Goal: Task Accomplishment & Management: Complete application form

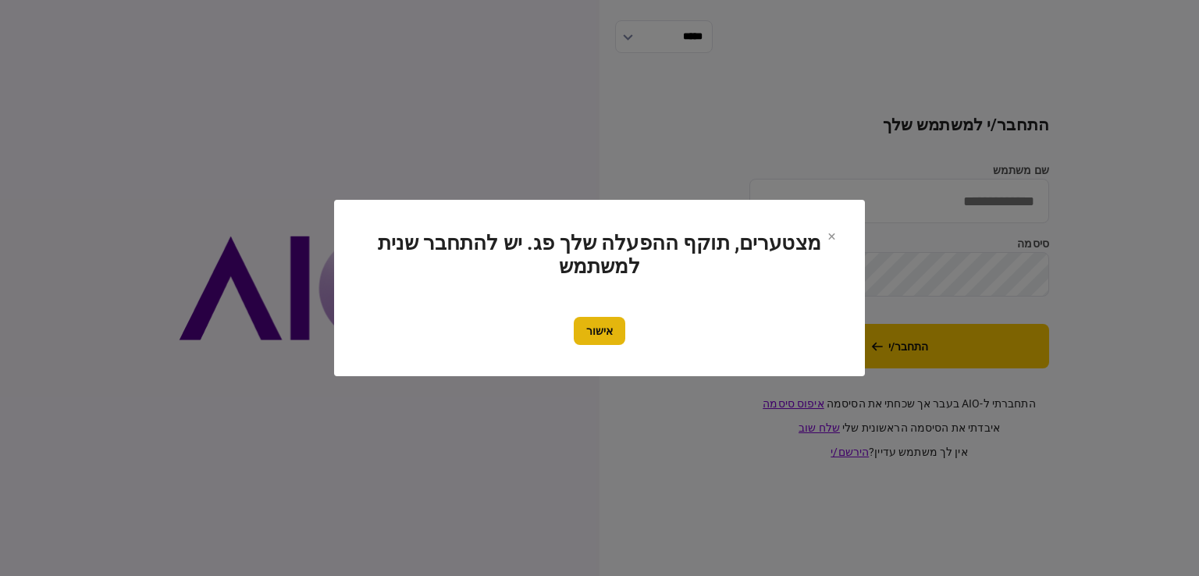
type input "**********"
drag, startPoint x: 596, startPoint y: 318, endPoint x: 918, endPoint y: 325, distance: 321.7
click at [918, 325] on div "מצטערים, תוקף ההפעלה שלך פג. יש להתחבר שנית למשתמש אישור" at bounding box center [599, 288] width 1199 height 576
click at [921, 349] on div at bounding box center [599, 288] width 1199 height 576
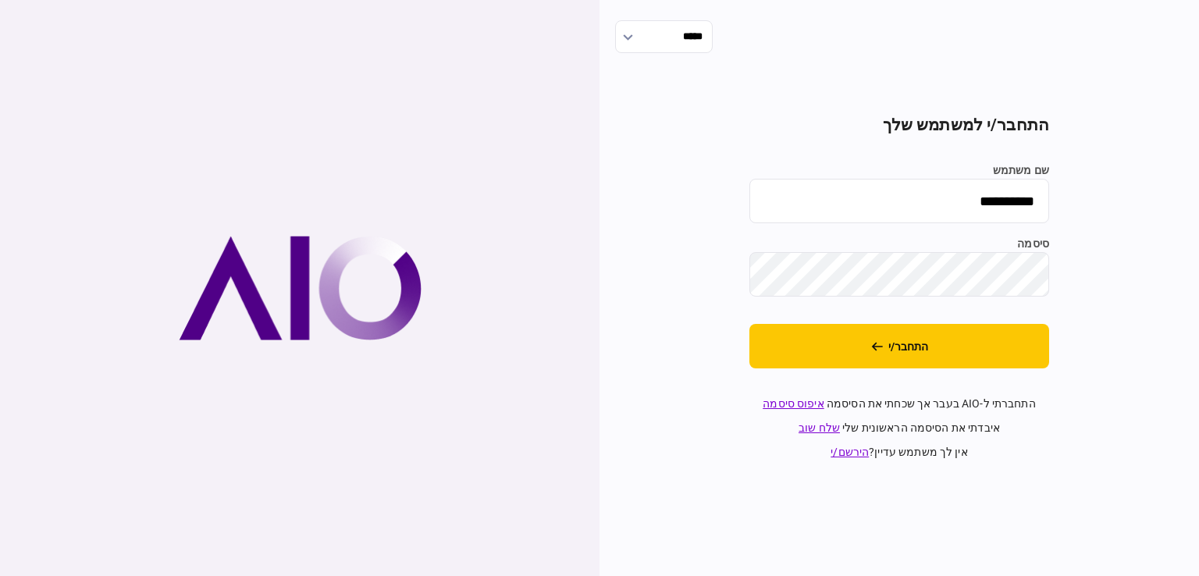
drag, startPoint x: 711, startPoint y: 342, endPoint x: 752, endPoint y: 340, distance: 40.7
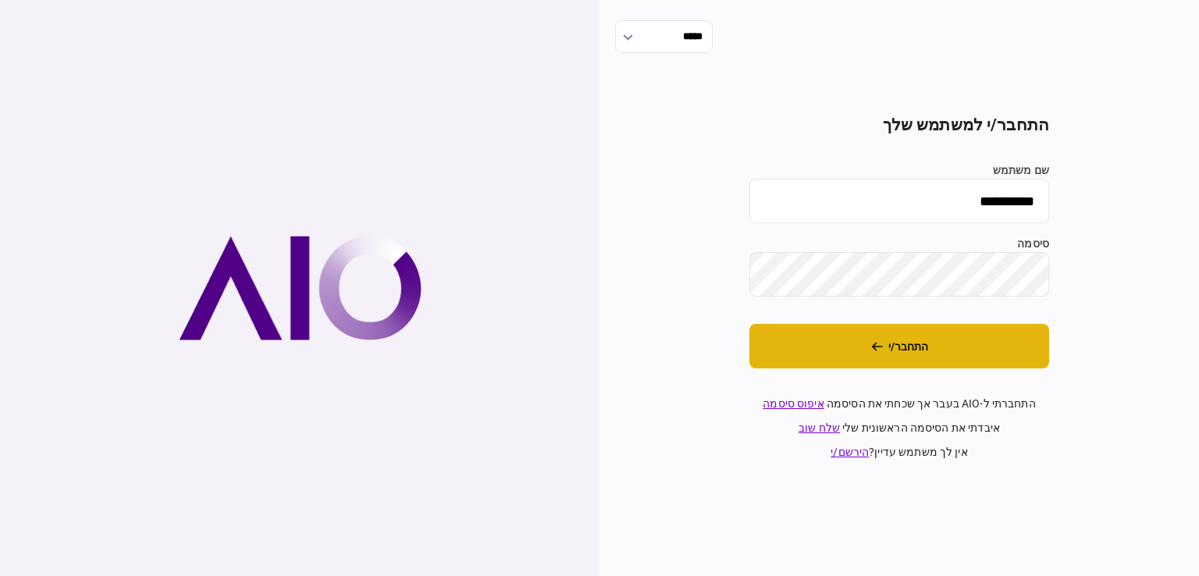
click at [712, 342] on div "**********" at bounding box center [900, 288] width 600 height 576
click at [847, 343] on button "התחבר/י" at bounding box center [899, 346] width 300 height 44
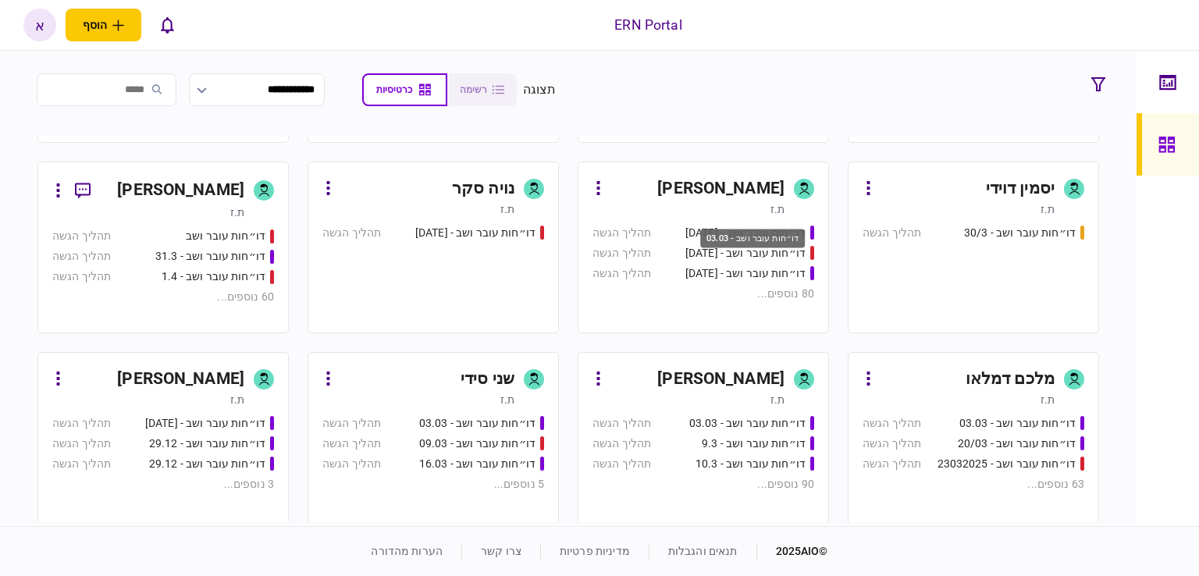
scroll to position [703, 0]
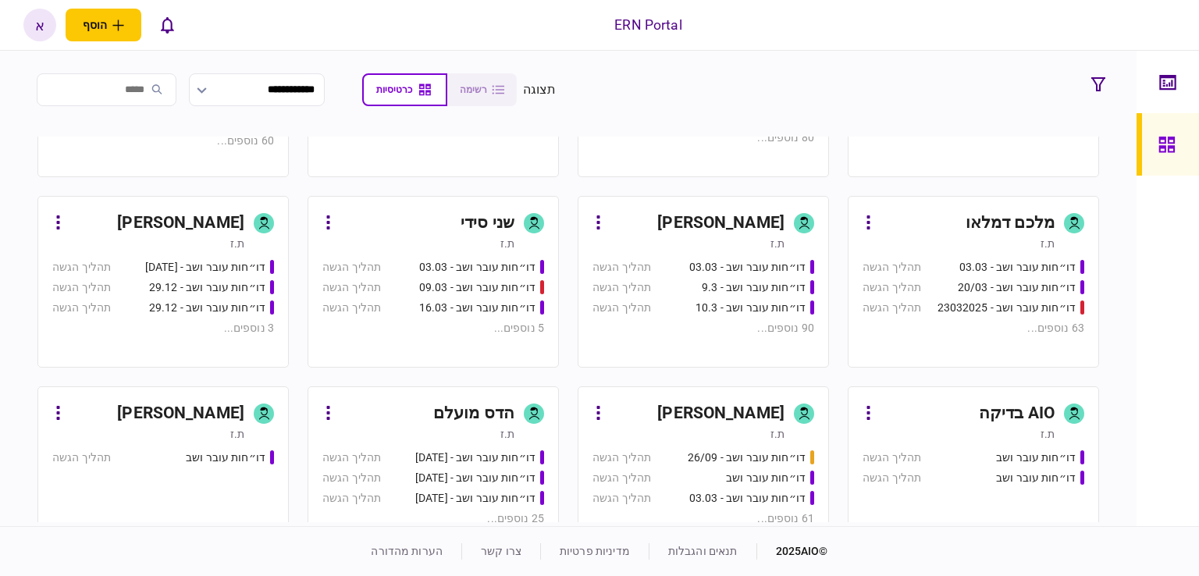
click at [652, 216] on div "איתמר שקד" at bounding box center [697, 223] width 174 height 25
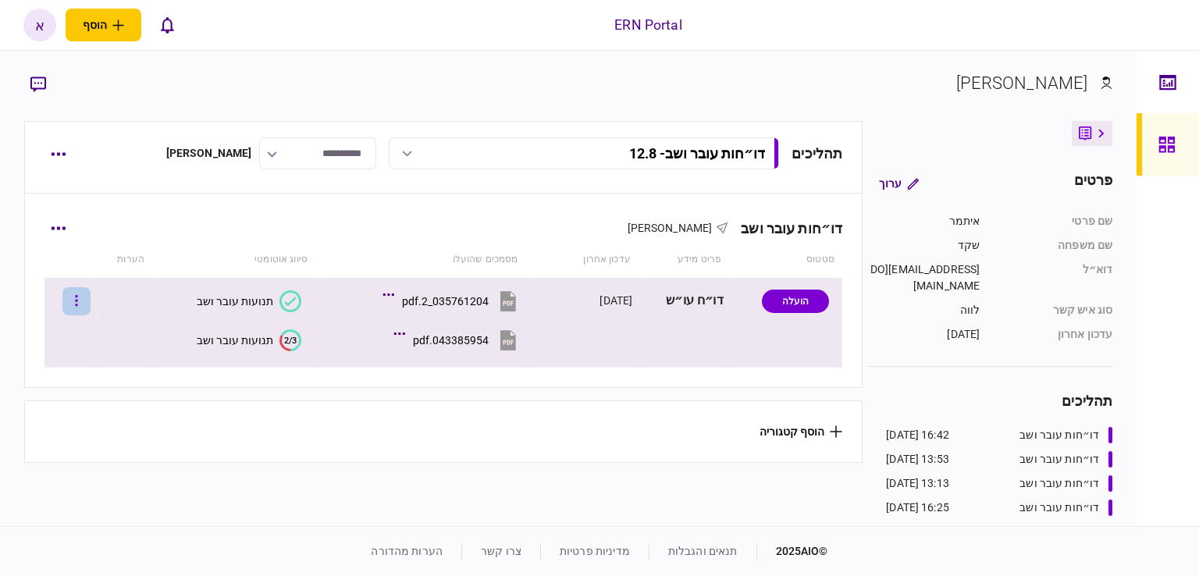
click at [91, 293] on button "button" at bounding box center [76, 301] width 28 height 28
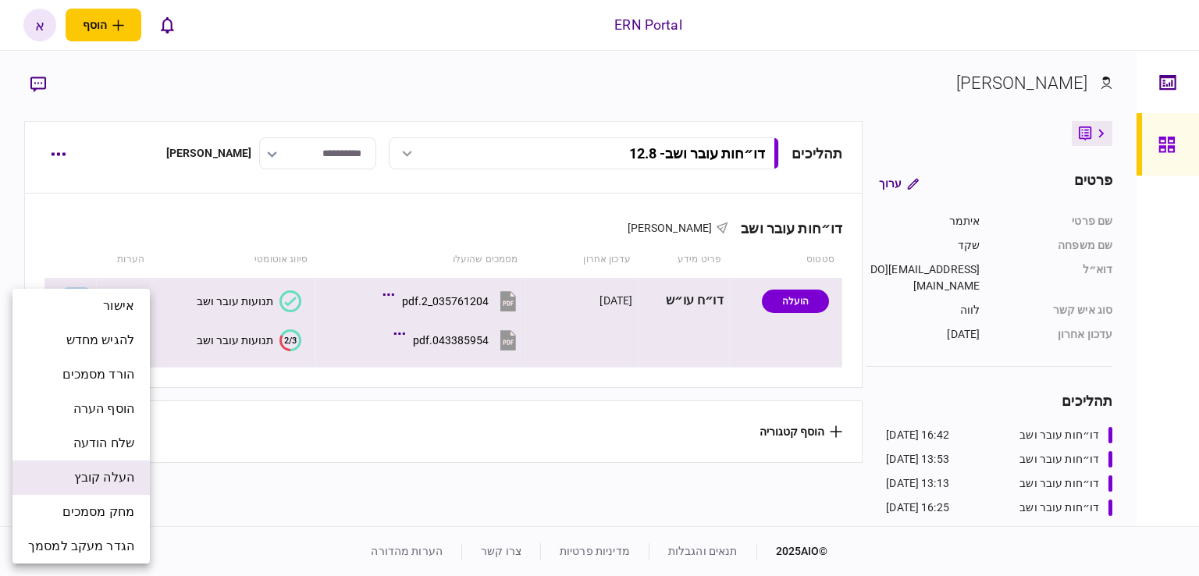
click at [101, 479] on span "העלה קובץ" at bounding box center [104, 477] width 60 height 19
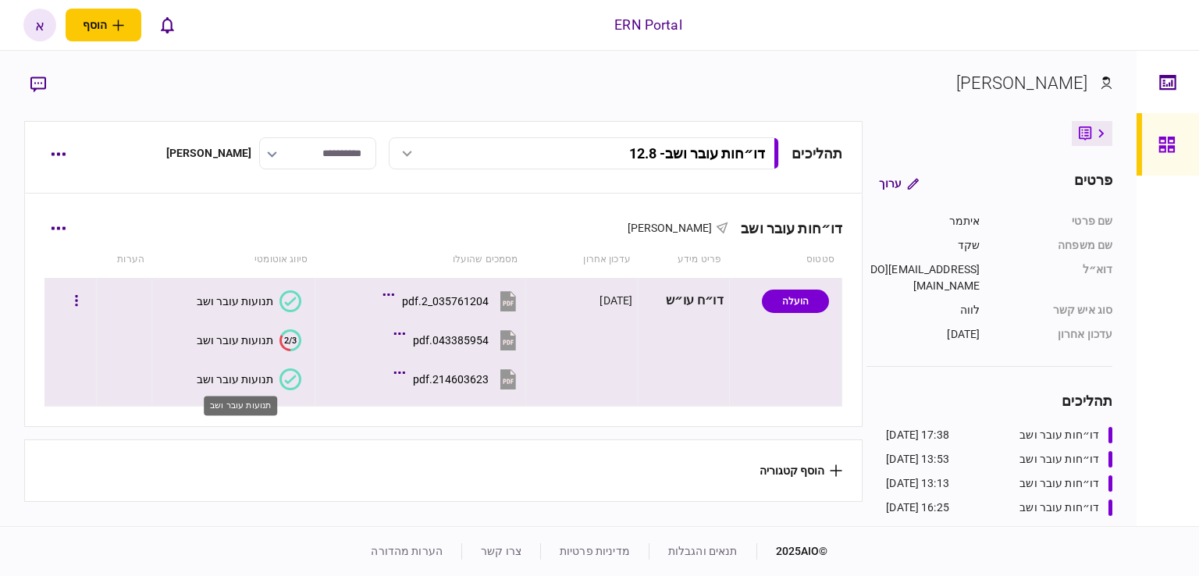
click at [233, 375] on div "תנועות עובר ושב" at bounding box center [235, 379] width 77 height 12
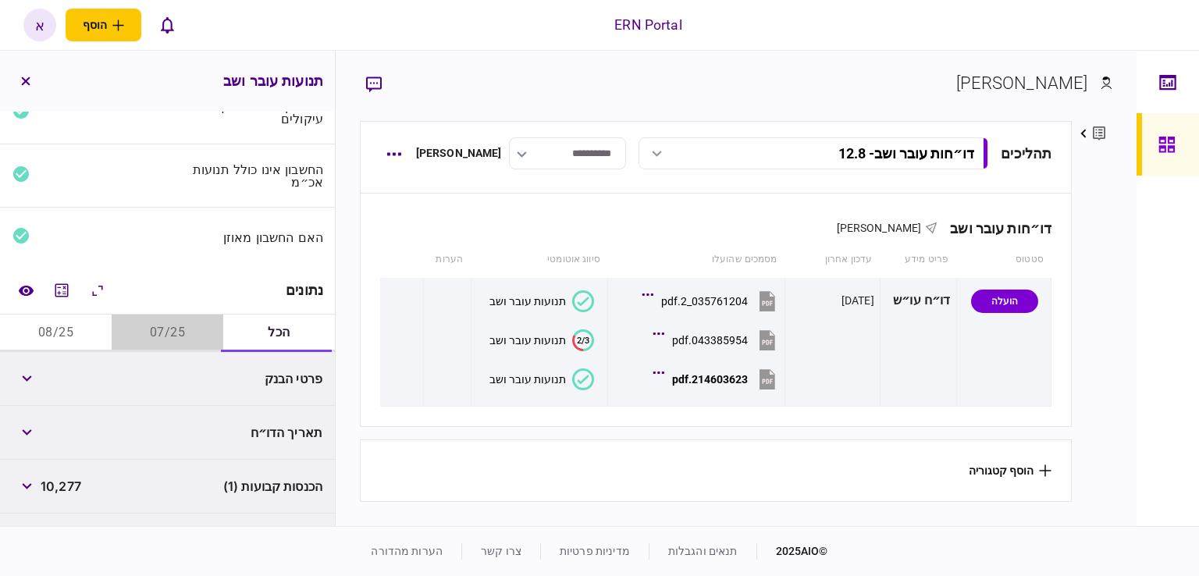
click at [156, 351] on button "07/25" at bounding box center [168, 333] width 112 height 37
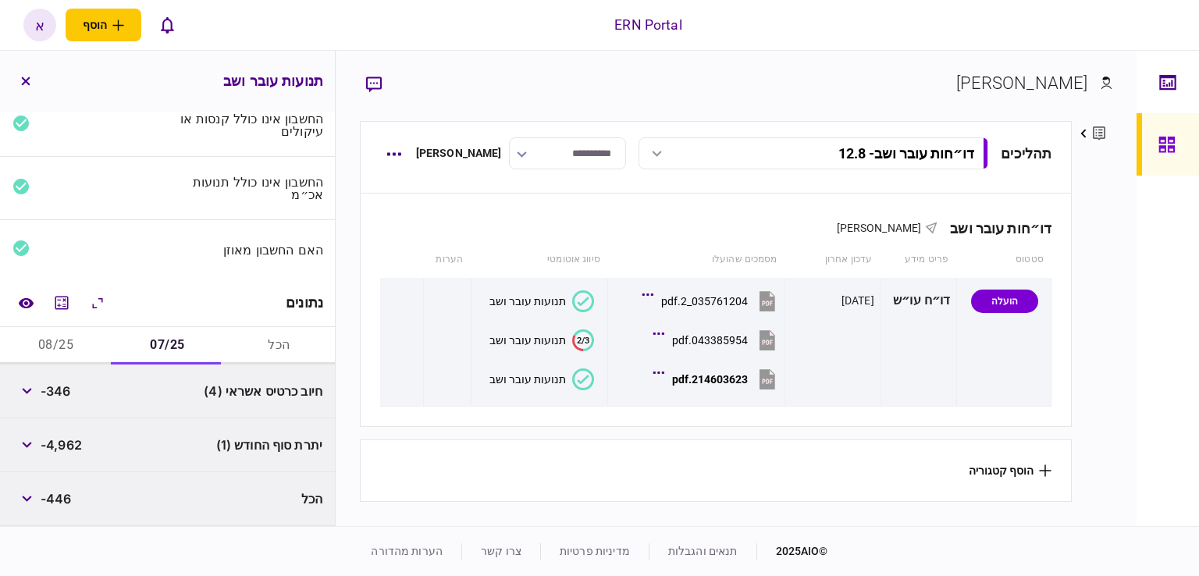
click at [175, 327] on button "07/25" at bounding box center [168, 345] width 112 height 37
click at [75, 332] on button "08/25" at bounding box center [56, 345] width 112 height 37
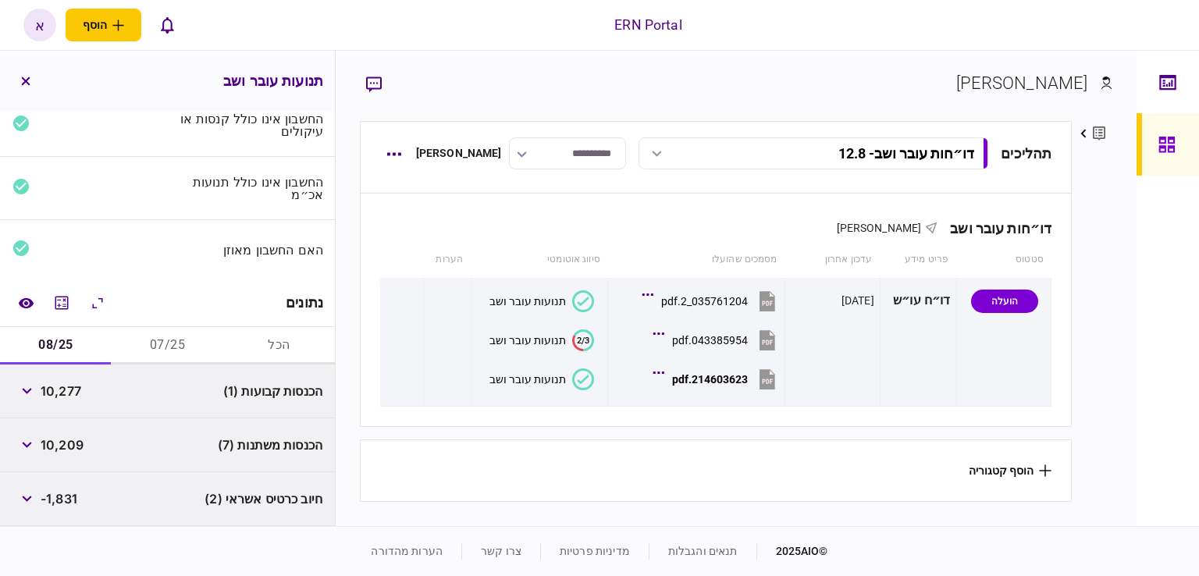
click at [151, 335] on button "07/25" at bounding box center [168, 345] width 112 height 37
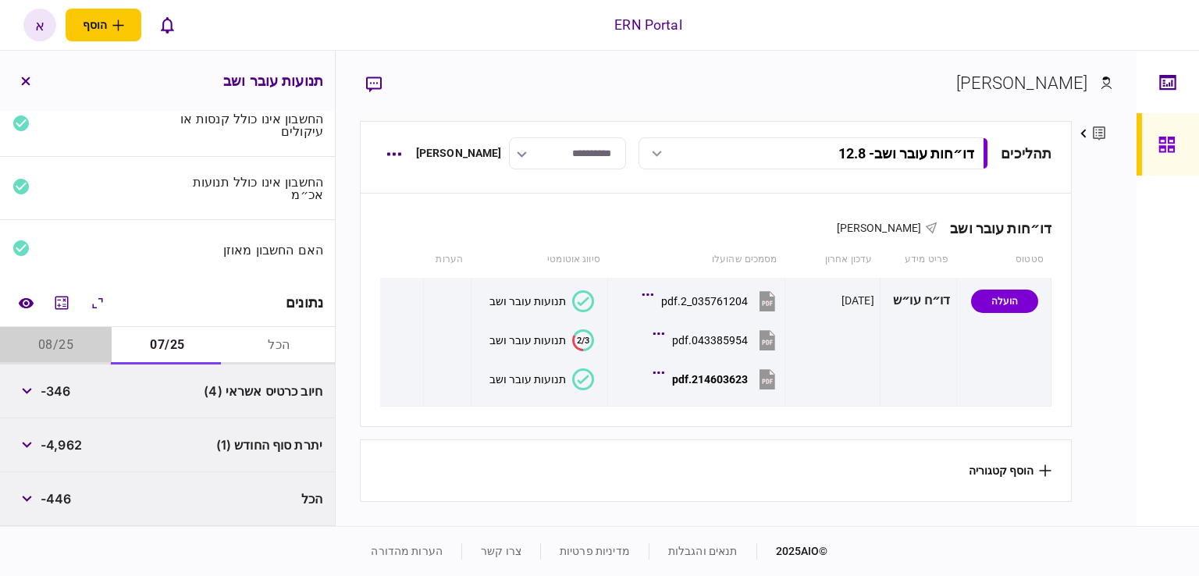
drag, startPoint x: 74, startPoint y: 340, endPoint x: 109, endPoint y: 338, distance: 35.2
click at [73, 340] on button "08/25" at bounding box center [56, 345] width 112 height 37
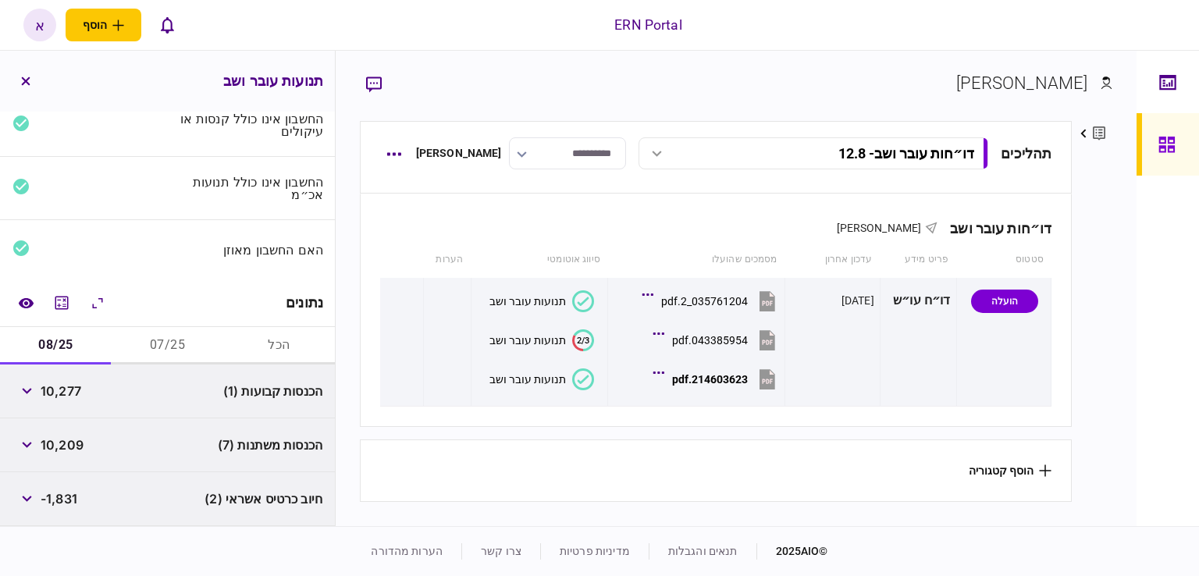
click at [142, 332] on button "07/25" at bounding box center [168, 345] width 112 height 37
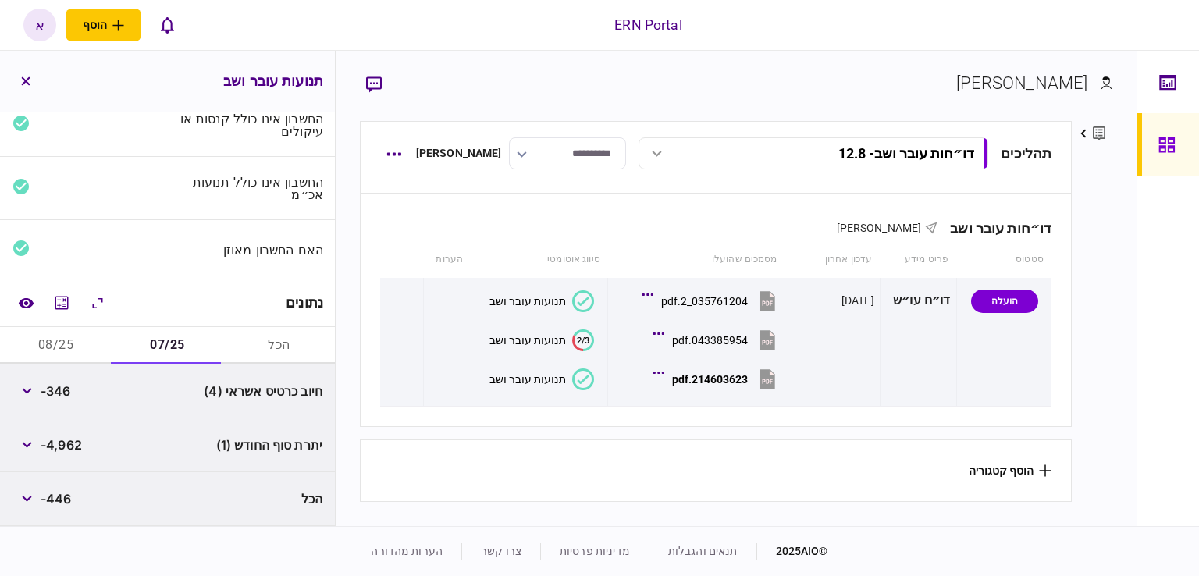
click at [41, 343] on button "08/25" at bounding box center [56, 345] width 112 height 37
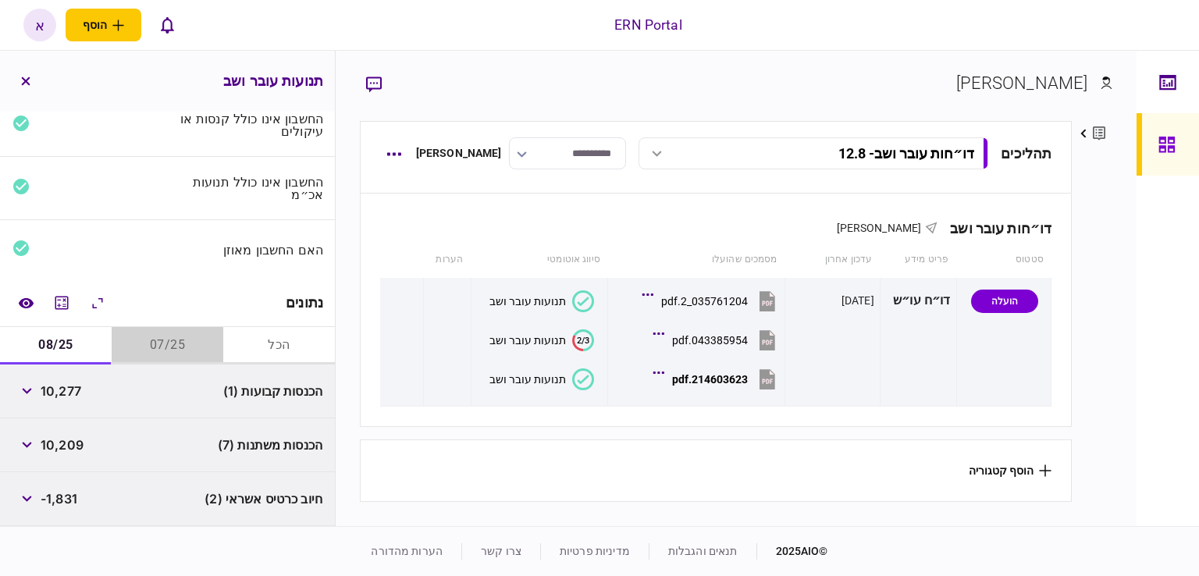
drag, startPoint x: 133, startPoint y: 341, endPoint x: 366, endPoint y: 324, distance: 233.3
click at [135, 341] on button "07/25" at bounding box center [168, 345] width 112 height 37
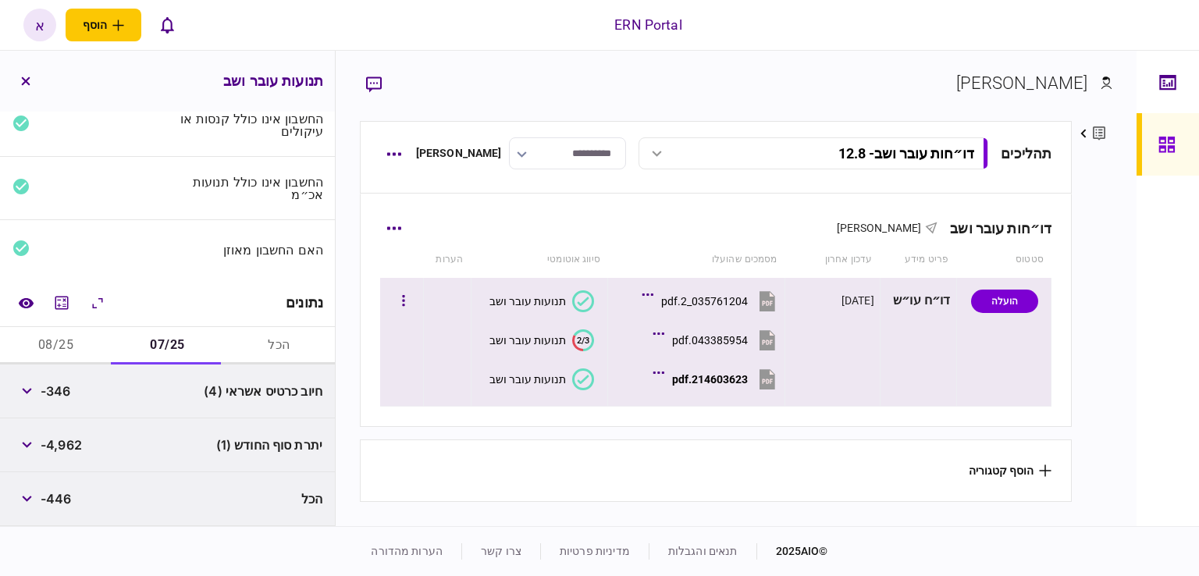
click at [699, 293] on button "035761204_2.pdf" at bounding box center [712, 300] width 133 height 35
click at [405, 297] on icon "button" at bounding box center [403, 301] width 3 height 15
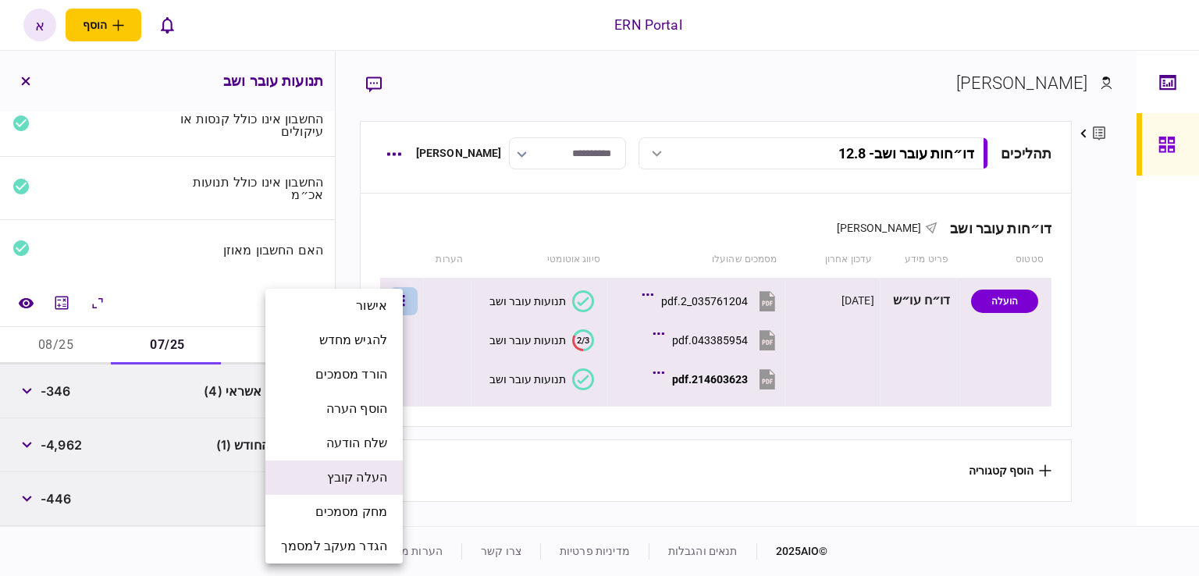
click at [353, 474] on span "העלה קובץ" at bounding box center [357, 477] width 60 height 19
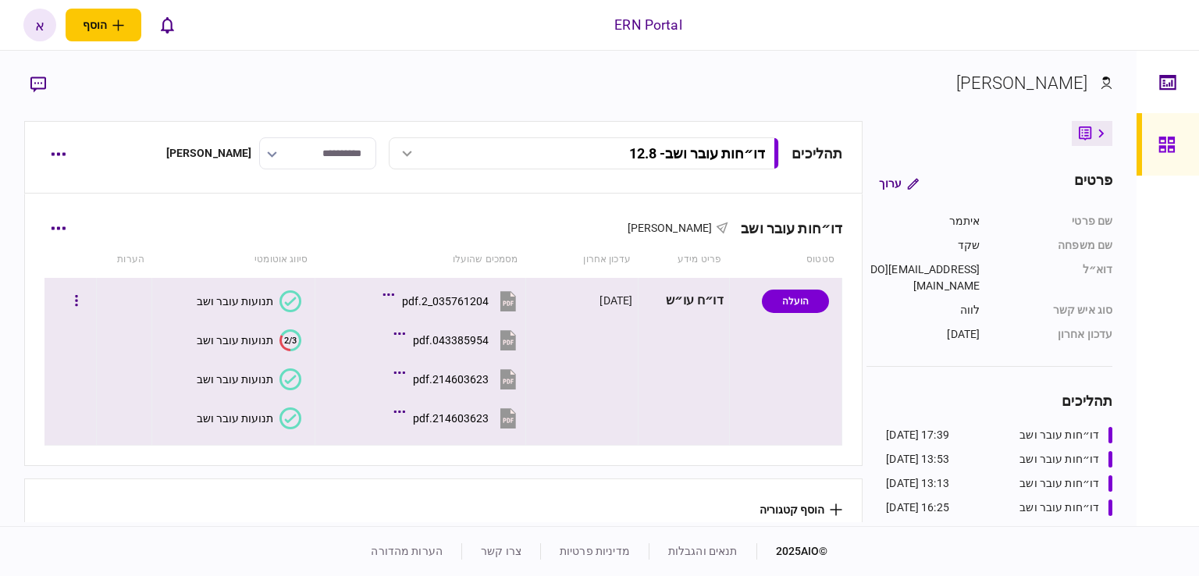
click at [275, 411] on button "תנועות עובר ושב" at bounding box center [249, 418] width 105 height 22
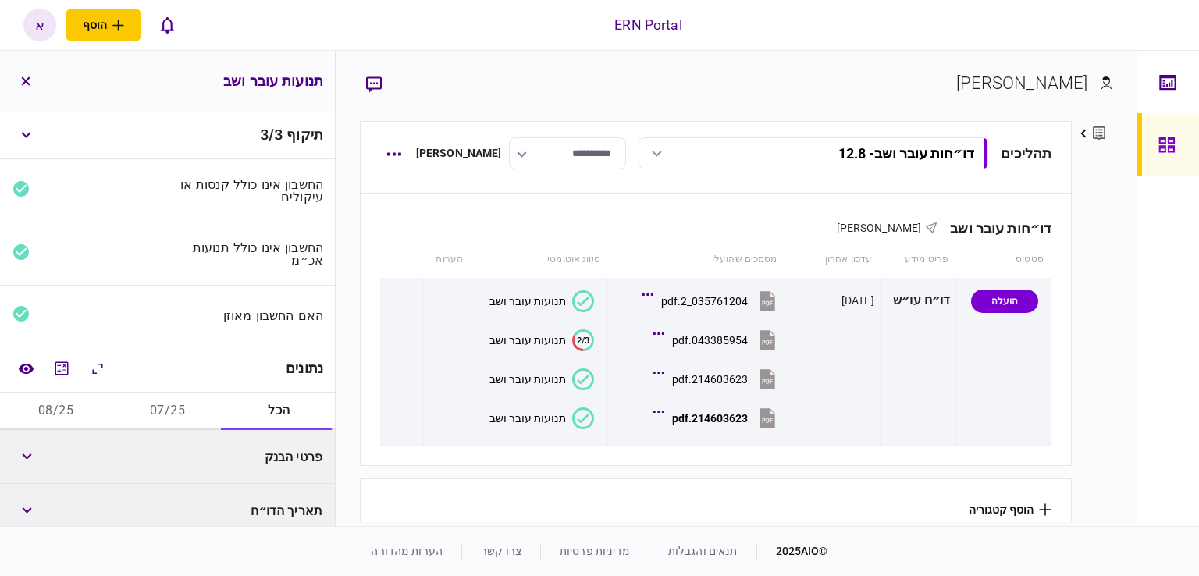
click at [185, 429] on button "07/25" at bounding box center [168, 411] width 112 height 37
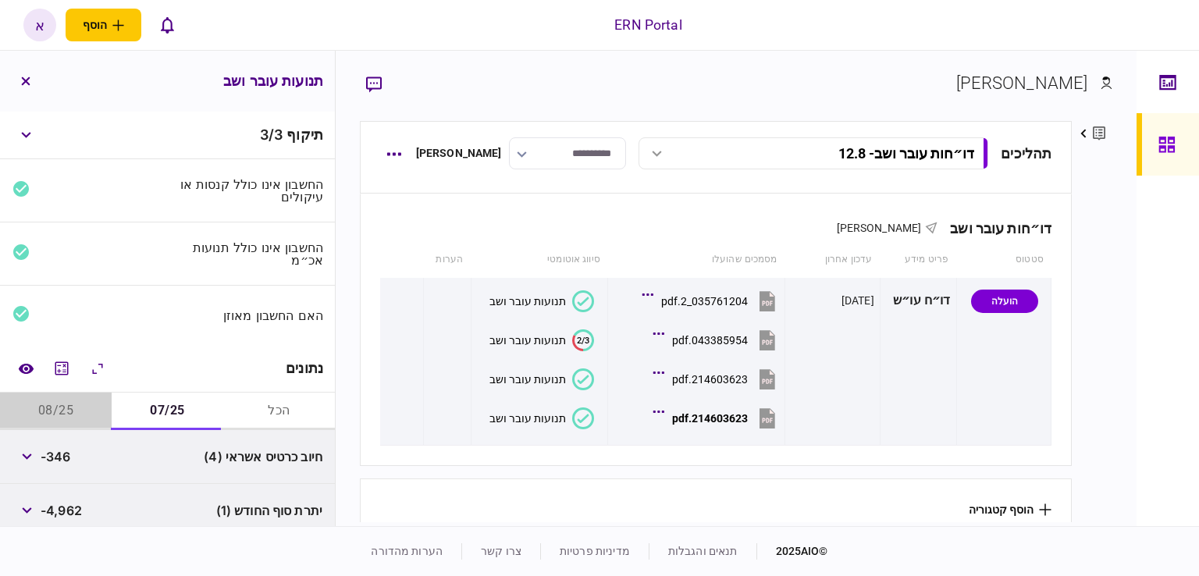
click at [85, 393] on button "08/25" at bounding box center [56, 411] width 112 height 37
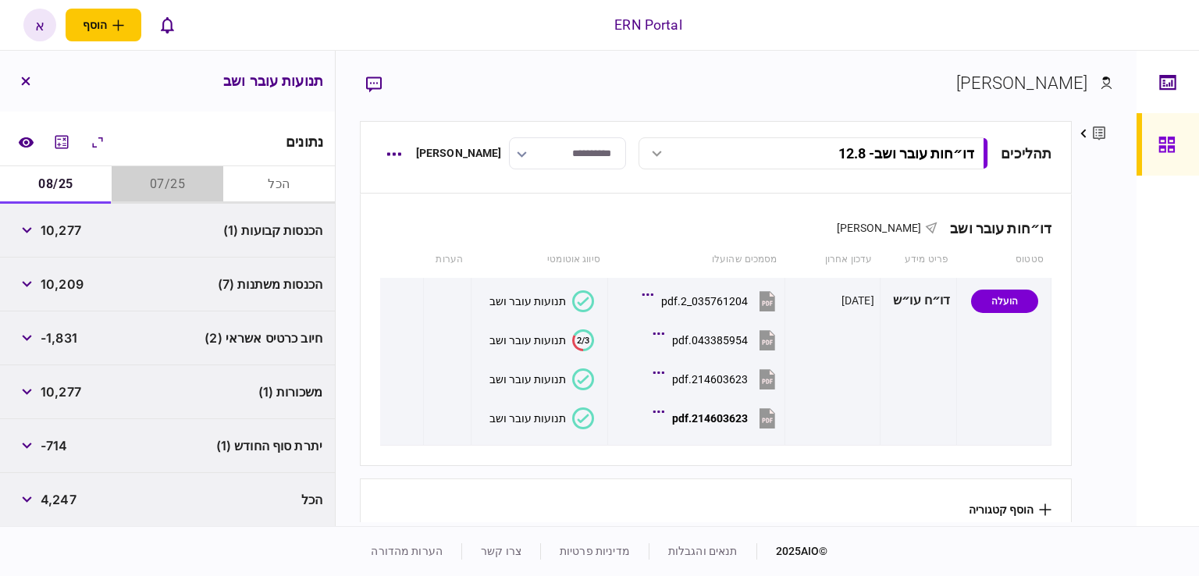
click at [169, 183] on button "07/25" at bounding box center [168, 184] width 112 height 37
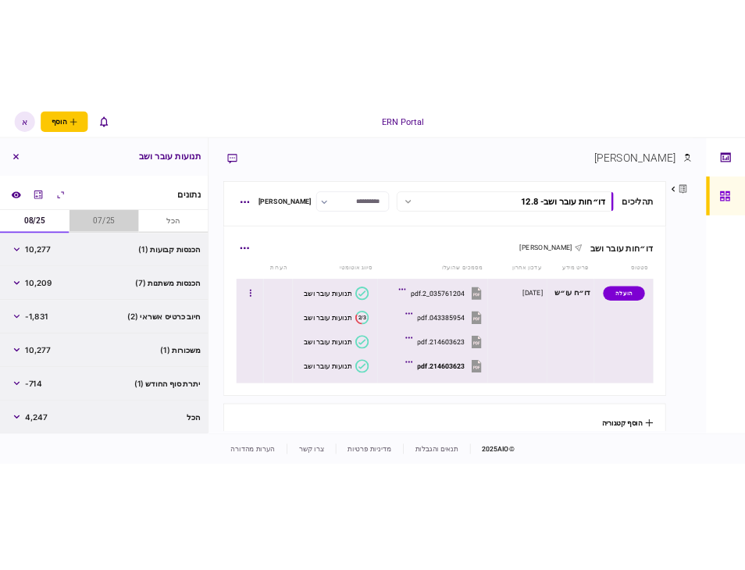
scroll to position [66, 0]
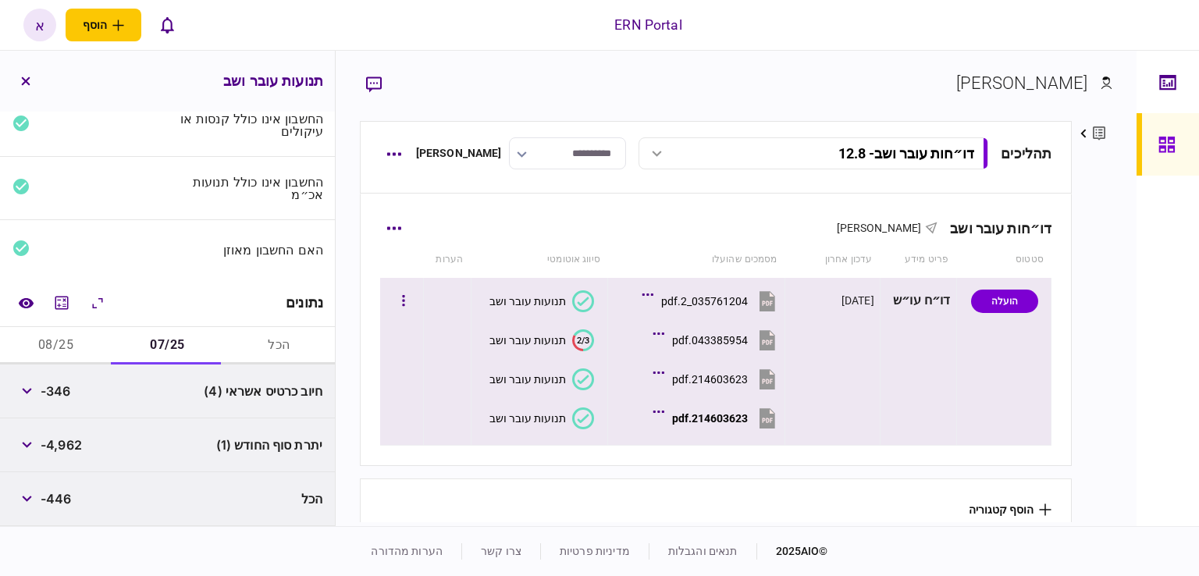
click at [739, 410] on button "214603623.pdf" at bounding box center [717, 417] width 123 height 35
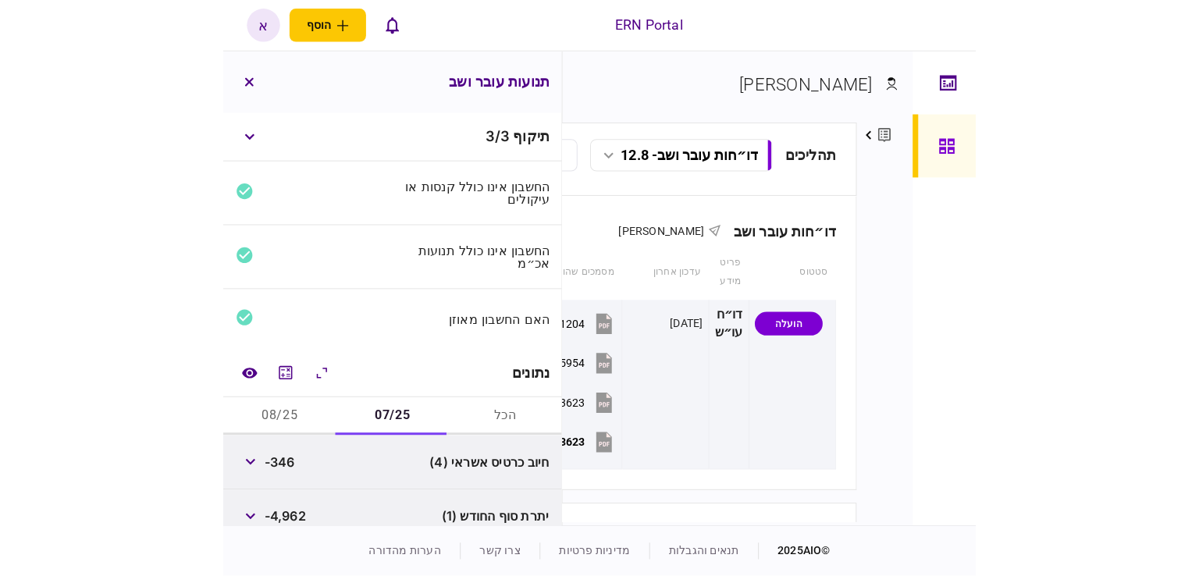
scroll to position [71, 0]
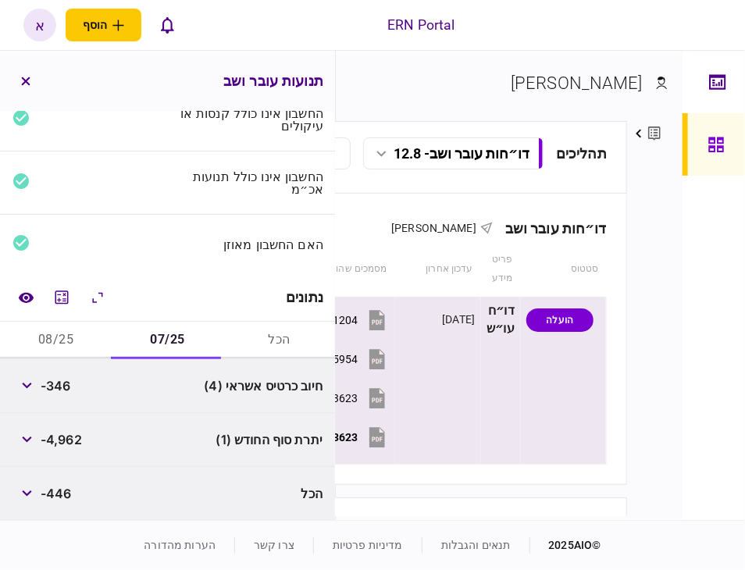
click at [375, 437] on icon at bounding box center [377, 438] width 10 height 5
click at [539, 438] on td "הועלה" at bounding box center [563, 381] width 86 height 168
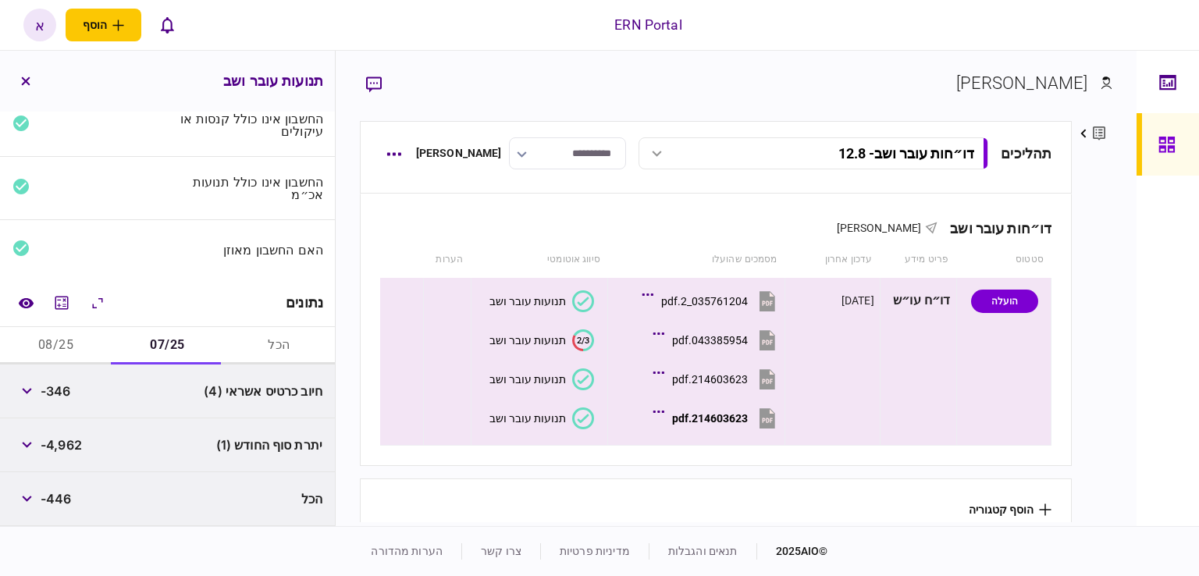
scroll to position [66, 0]
click at [743, 408] on button "214603623.pdf" at bounding box center [717, 417] width 123 height 35
click at [63, 439] on span "-4,962" at bounding box center [61, 445] width 41 height 19
click at [62, 441] on span "-4,962" at bounding box center [61, 445] width 41 height 19
click at [706, 416] on div "214603623.pdf" at bounding box center [710, 418] width 76 height 12
